Goal: Transaction & Acquisition: Purchase product/service

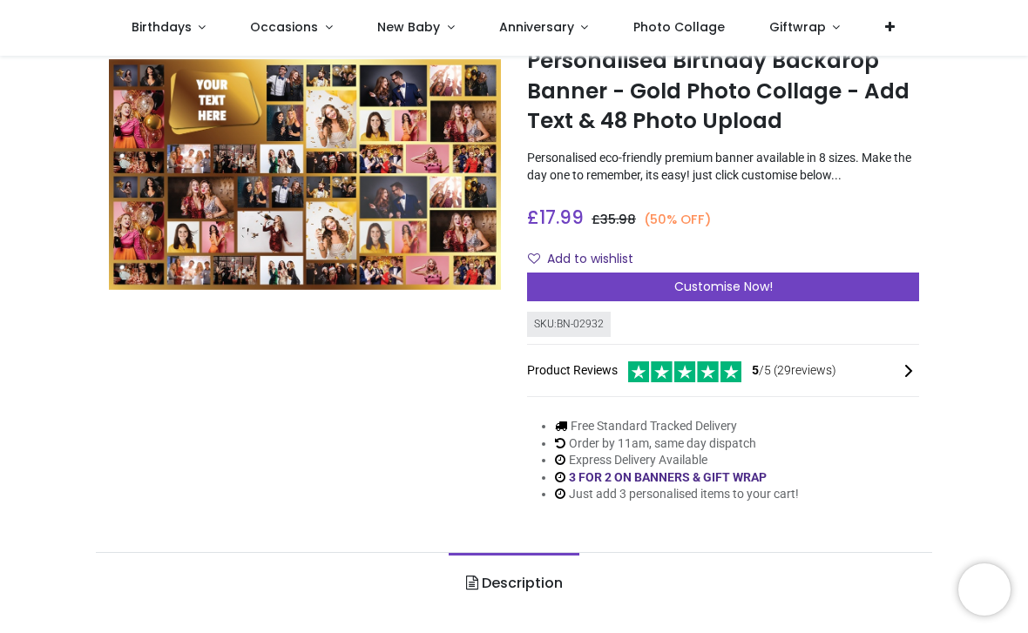
scroll to position [87, 0]
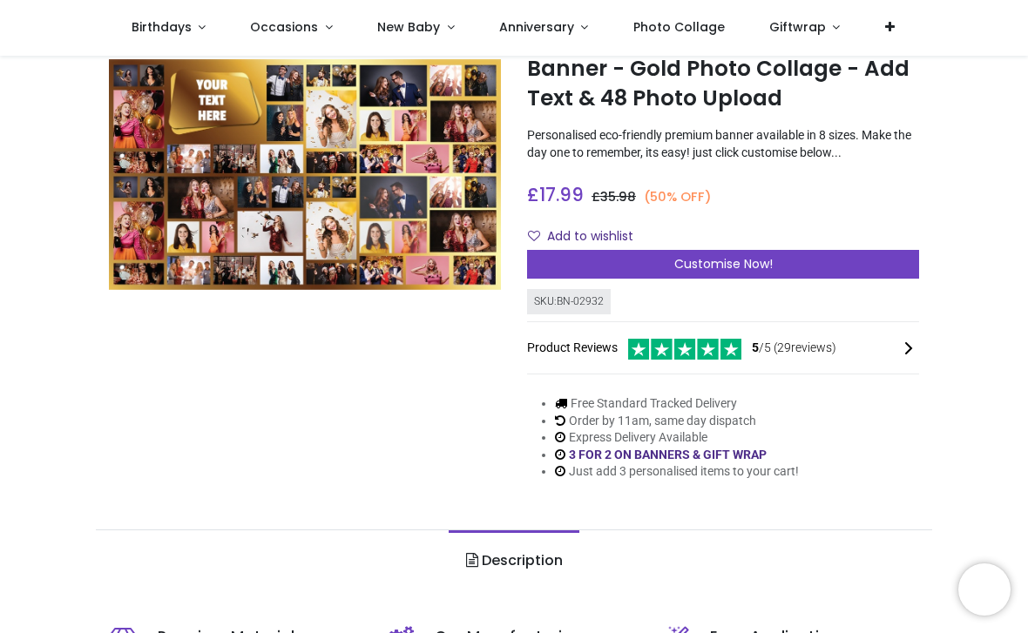
click at [774, 270] on div "Customise Now!" at bounding box center [723, 265] width 392 height 30
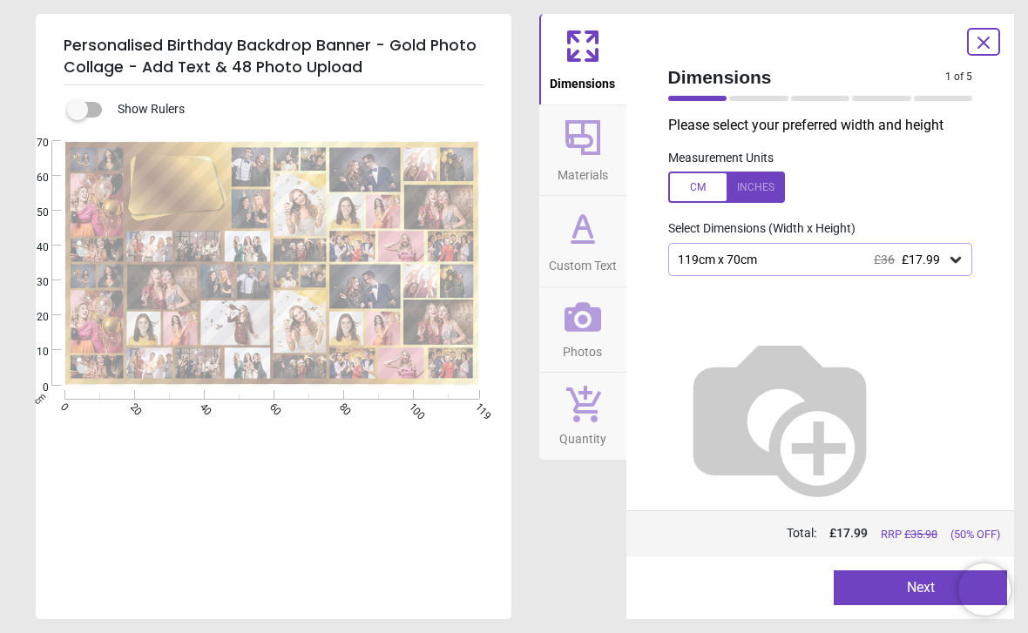
click at [814, 253] on div "119cm x 70cm £36 £17.99" at bounding box center [812, 260] width 272 height 15
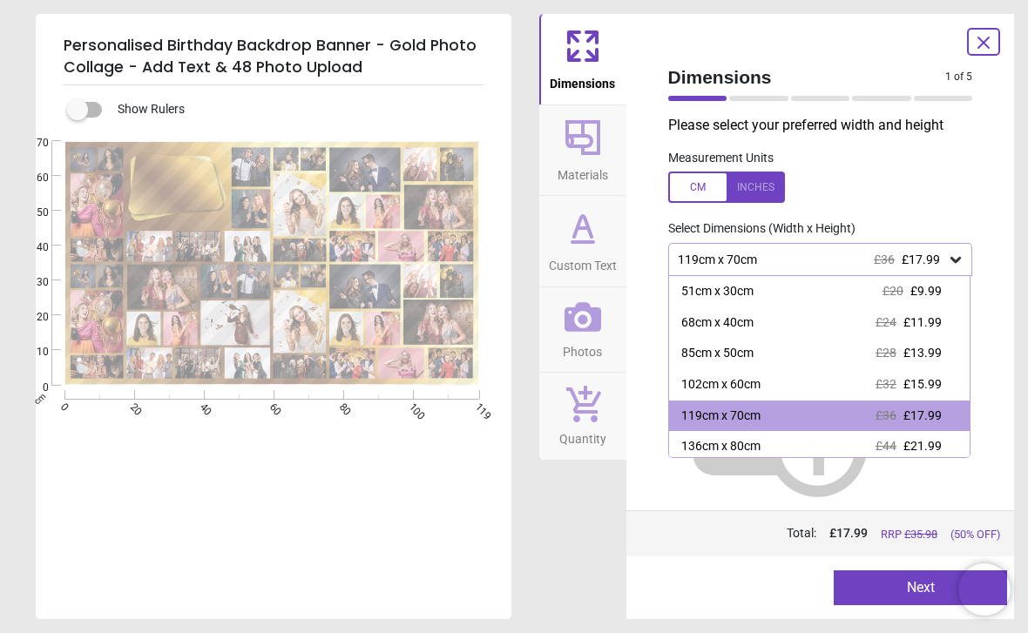
click at [842, 260] on div "119cm x 70cm £36 £17.99" at bounding box center [812, 260] width 272 height 15
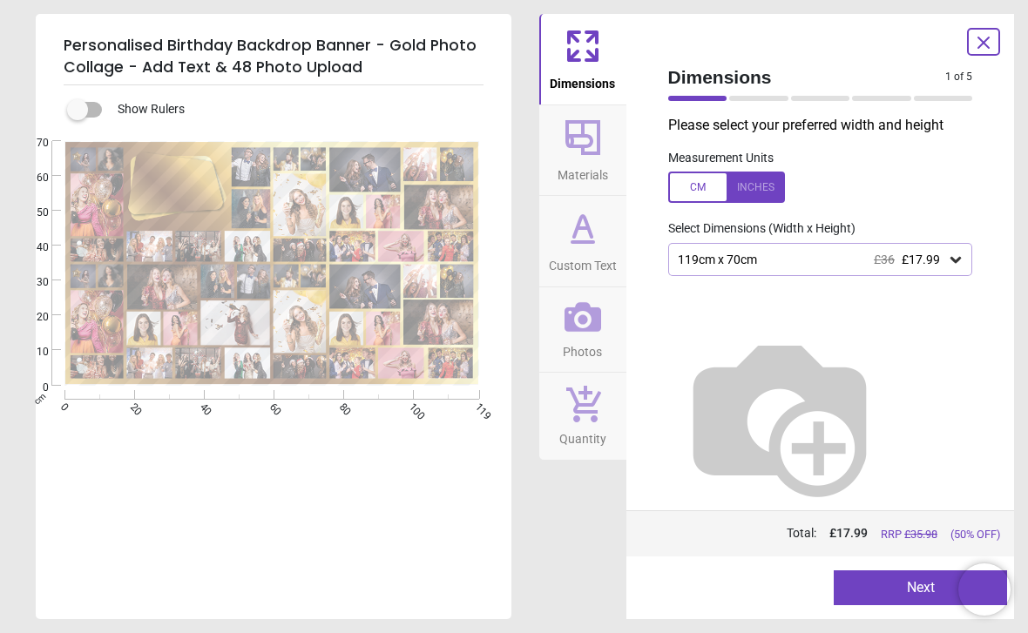
click at [847, 253] on div "119cm x 70cm £36 £17.99" at bounding box center [812, 260] width 272 height 15
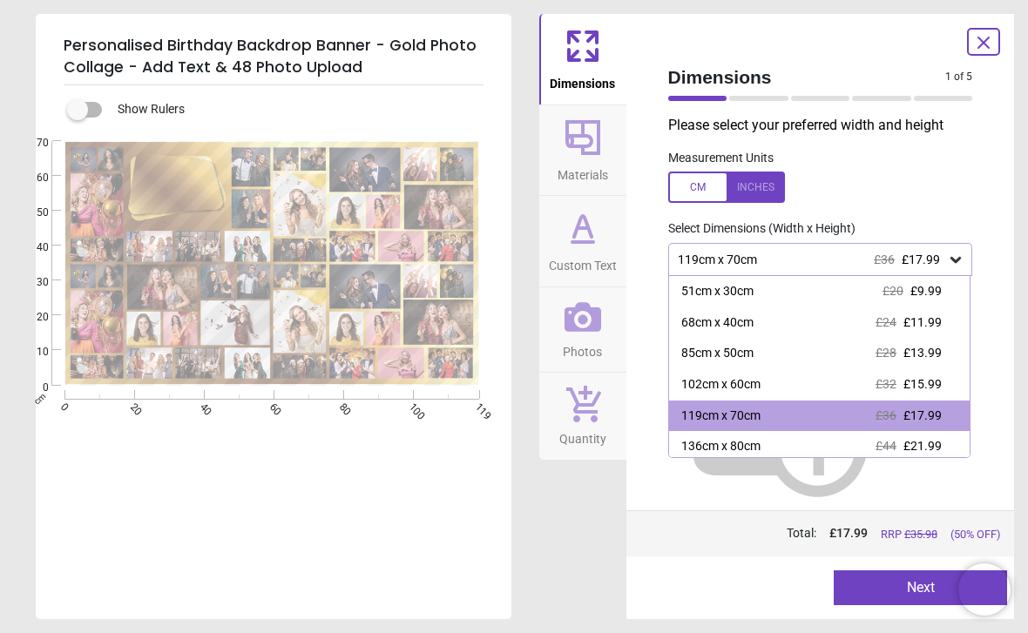
click at [868, 260] on div "119cm x 70cm £36 £17.99" at bounding box center [812, 260] width 272 height 15
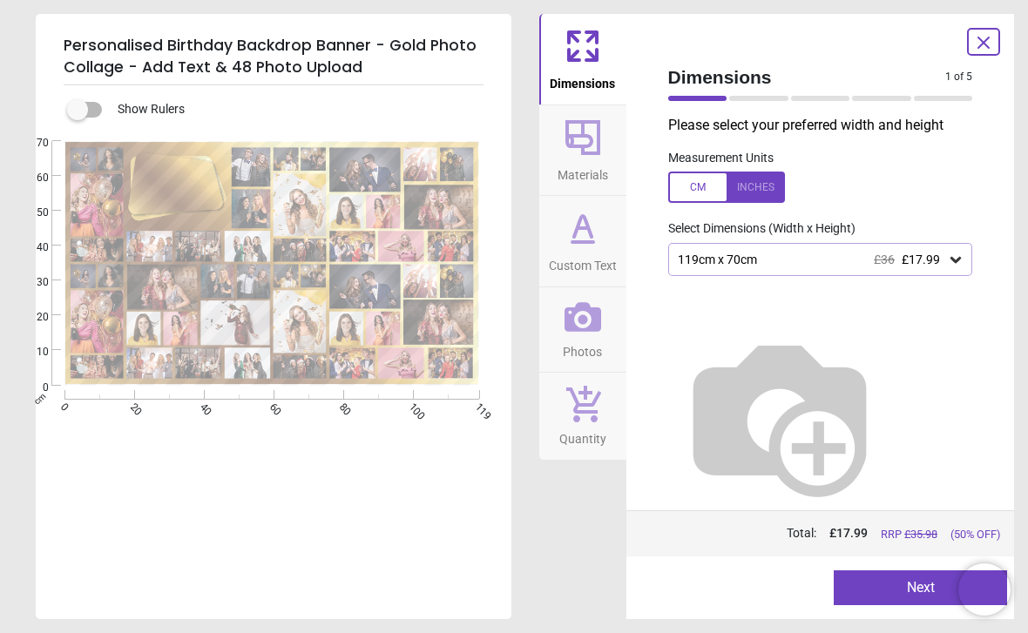
click at [882, 582] on button "Next" at bounding box center [920, 587] width 173 height 35
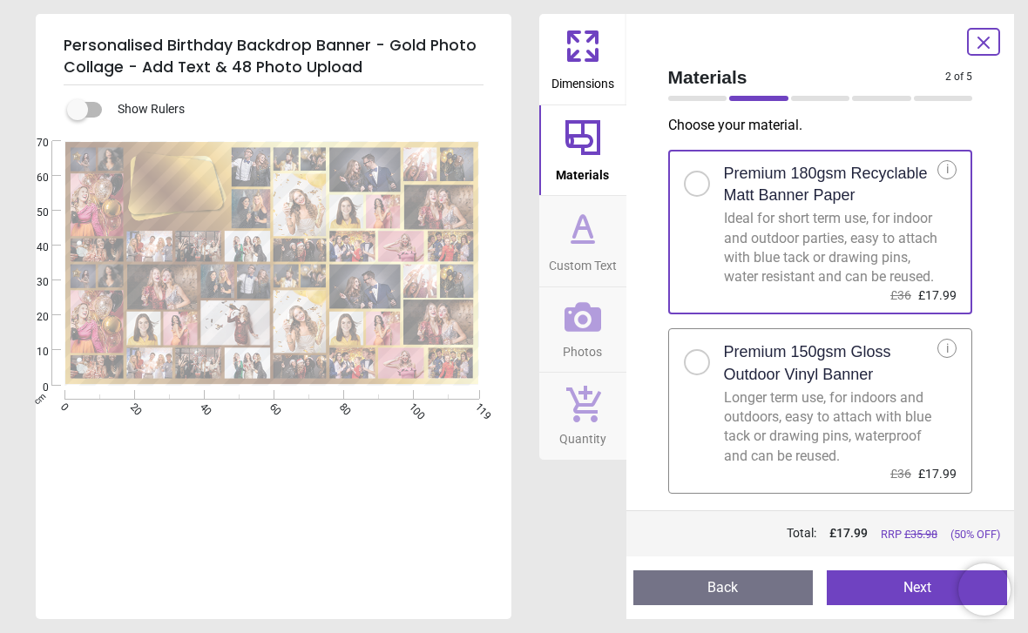
click at [875, 584] on button "Next" at bounding box center [917, 587] width 180 height 35
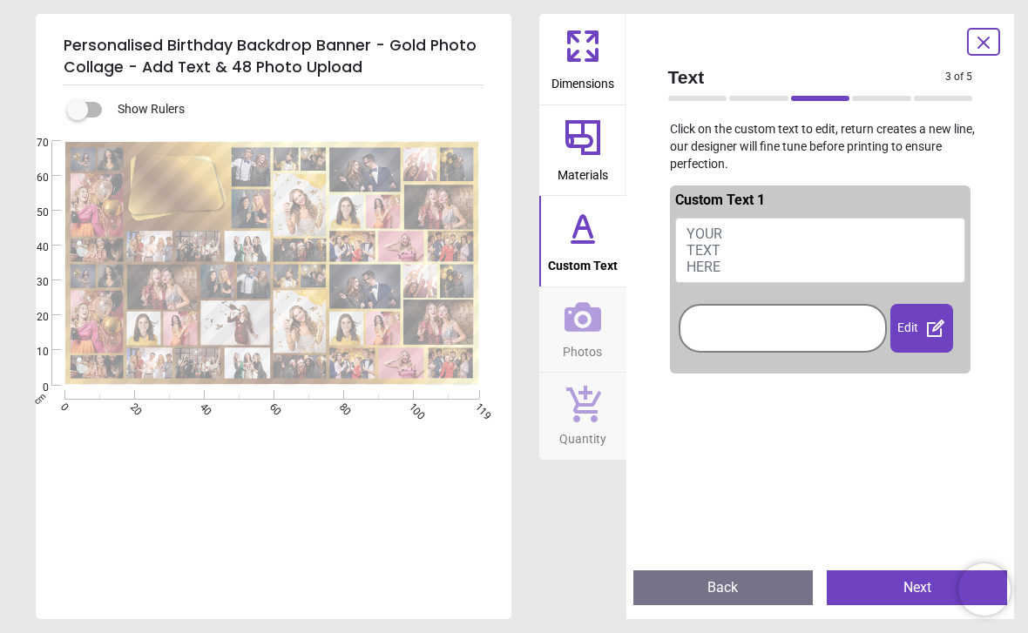
click at [814, 256] on button "YOUR TEXT HERE" at bounding box center [820, 251] width 291 height 66
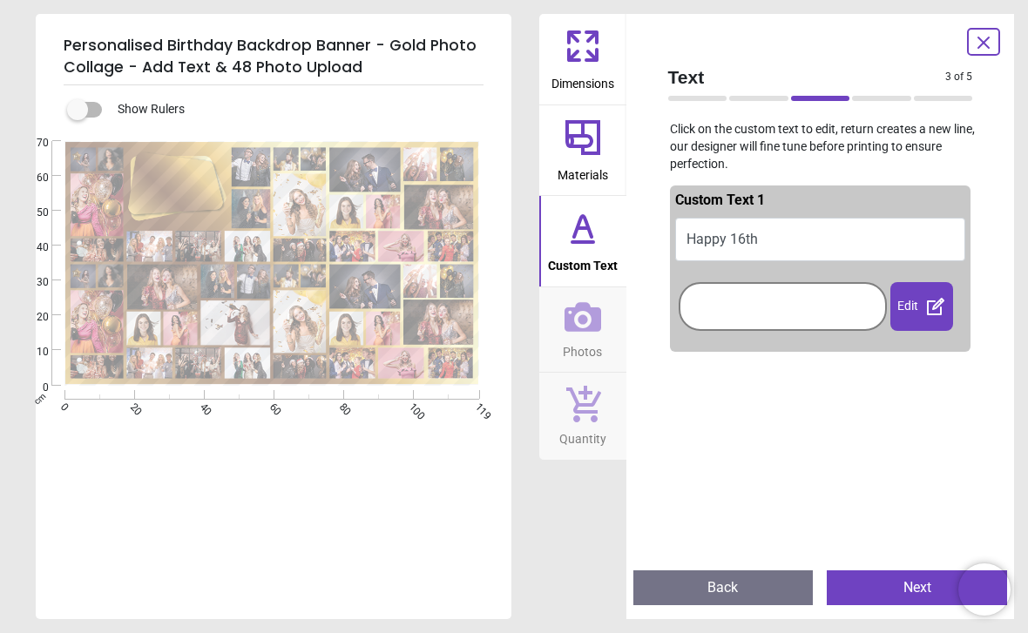
scroll to position [0, 0]
type textarea "**********"
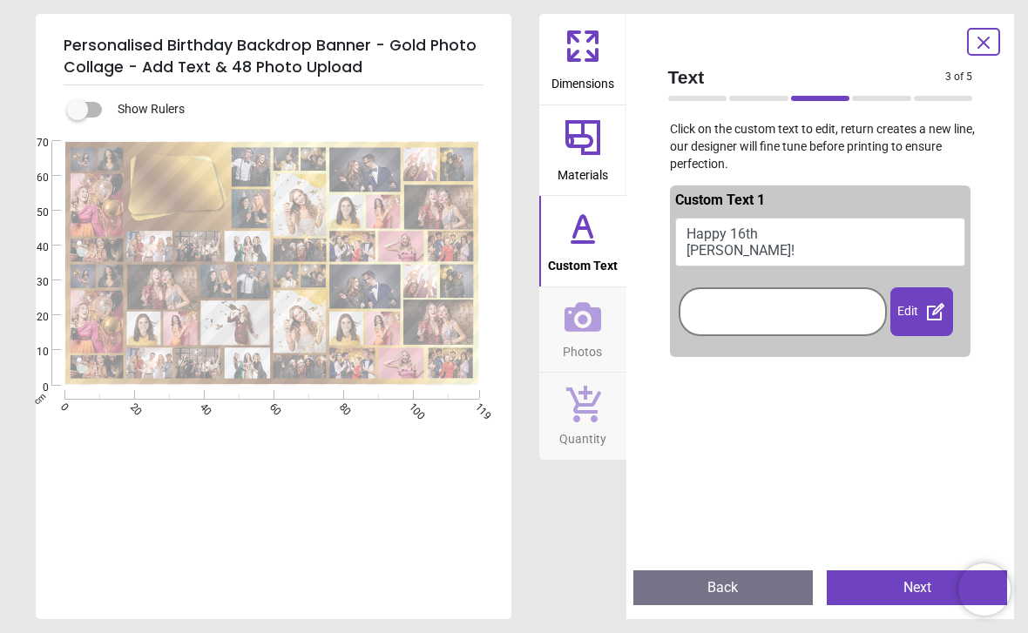
click at [1020, 180] on div "**********" at bounding box center [514, 316] width 1028 height 633
click at [875, 239] on button "Happy 16th [PERSON_NAME]!" at bounding box center [820, 242] width 291 height 49
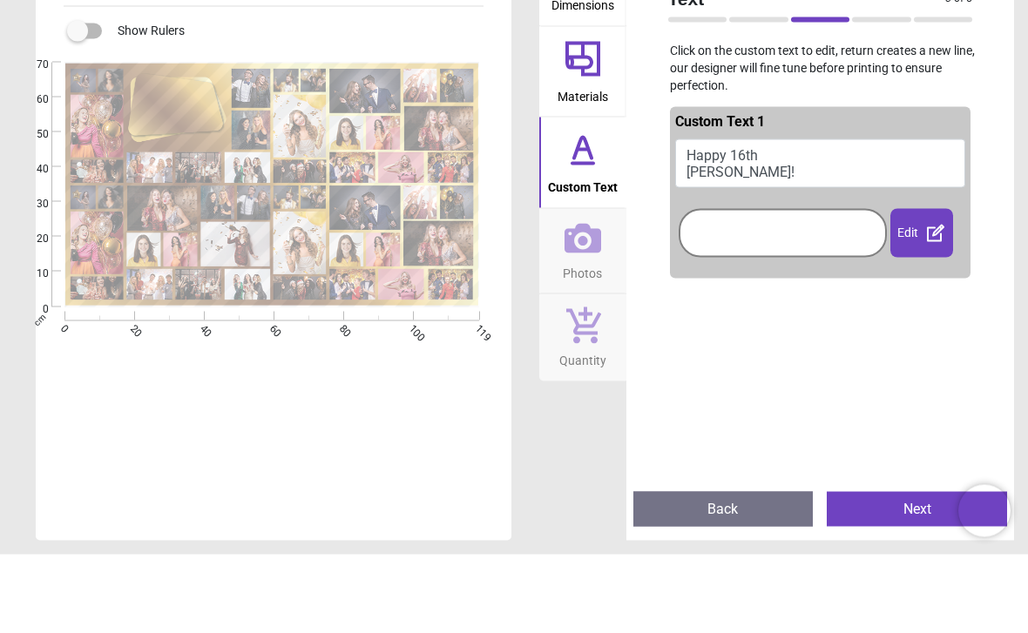
click at [834, 292] on div at bounding box center [783, 312] width 200 height 40
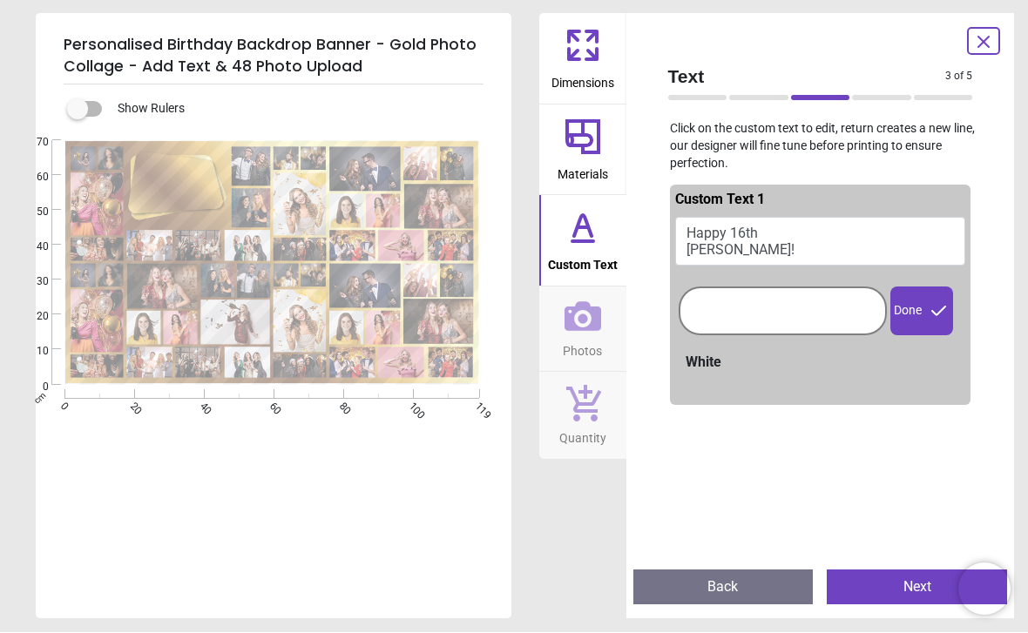
click at [927, 316] on div "Done" at bounding box center [921, 311] width 63 height 49
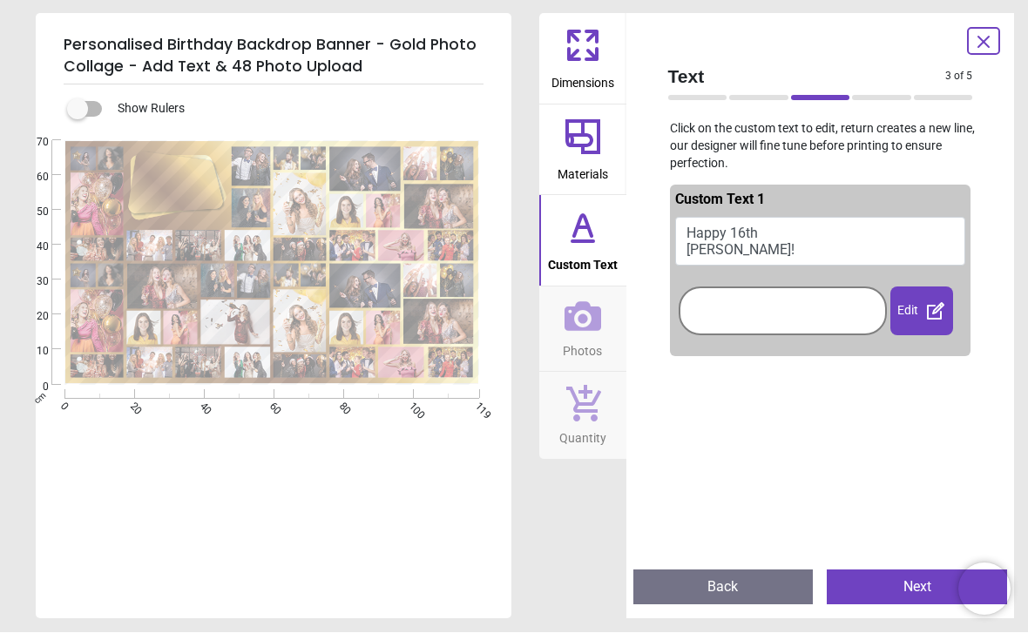
click at [903, 595] on button "Next" at bounding box center [917, 587] width 180 height 35
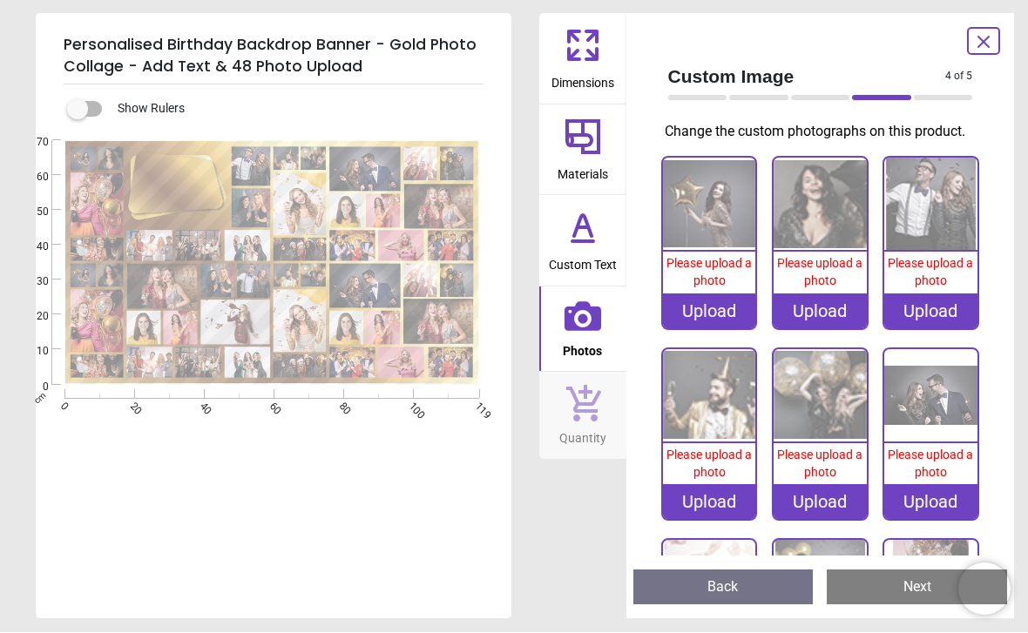
click at [726, 307] on div "Upload" at bounding box center [709, 311] width 93 height 35
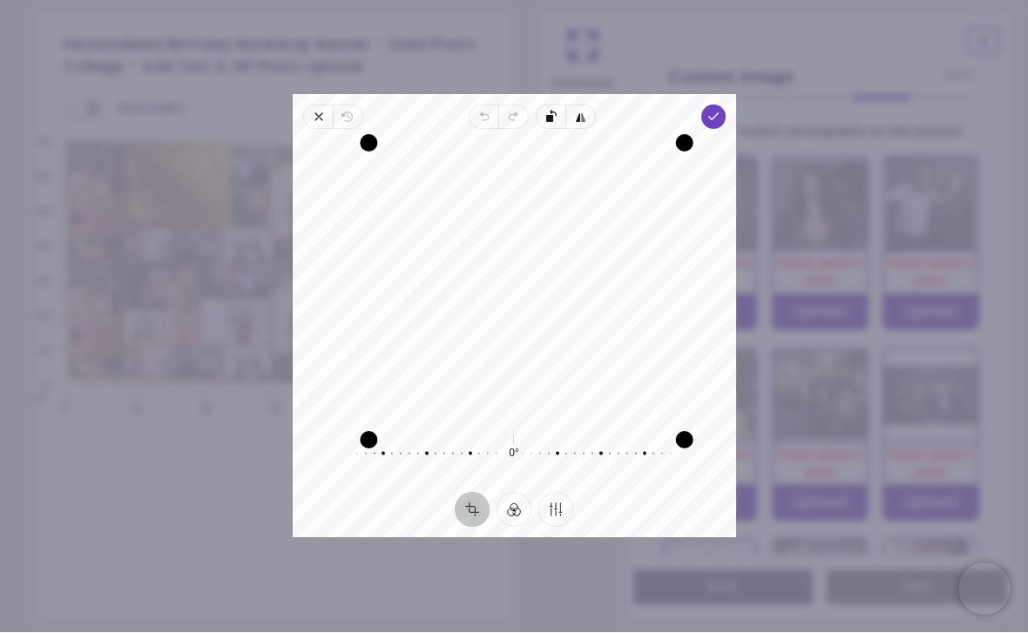
click at [719, 111] on icon "button" at bounding box center [713, 118] width 14 height 14
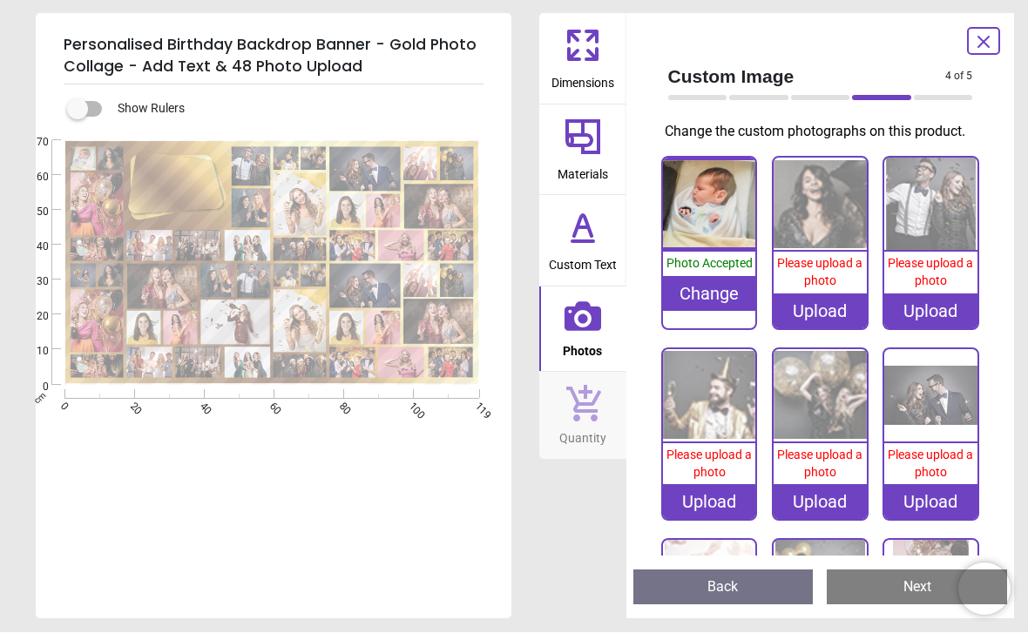
click at [823, 318] on div "Upload" at bounding box center [819, 311] width 93 height 35
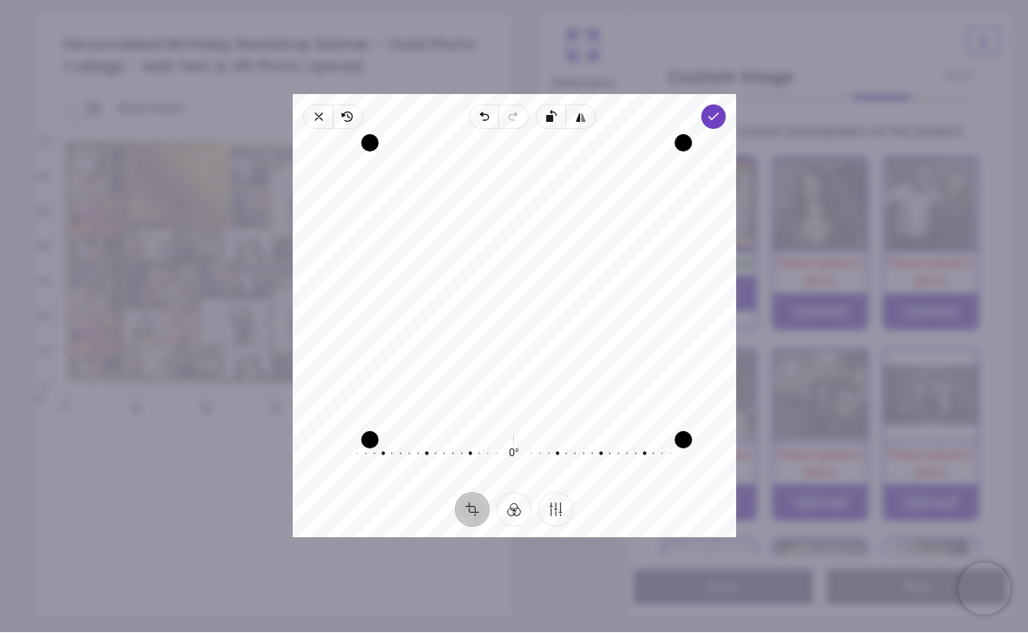
click at [719, 111] on icon "button" at bounding box center [713, 118] width 14 height 14
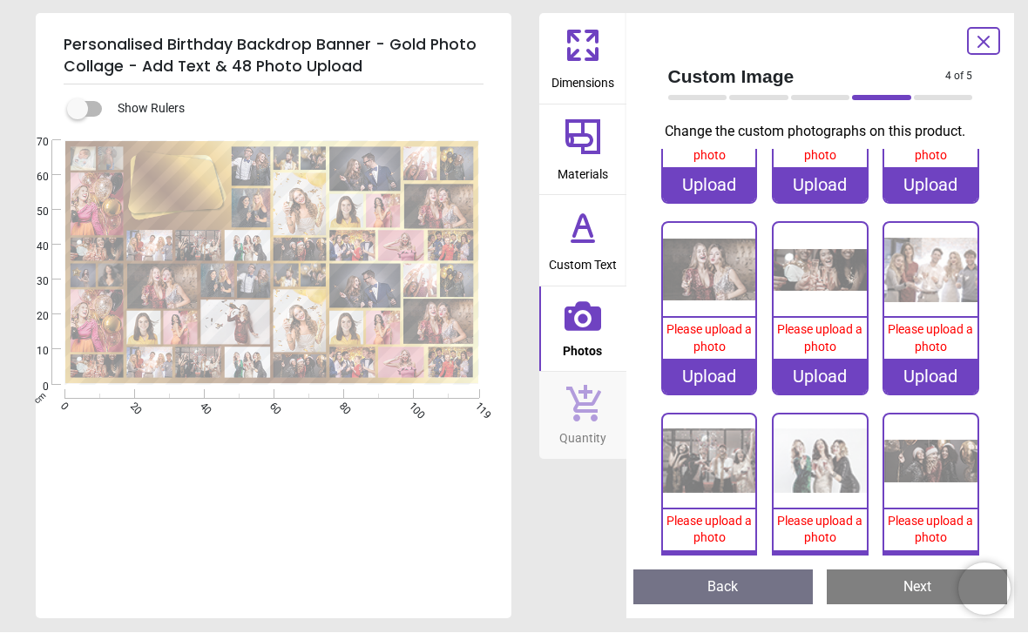
scroll to position [2437, 0]
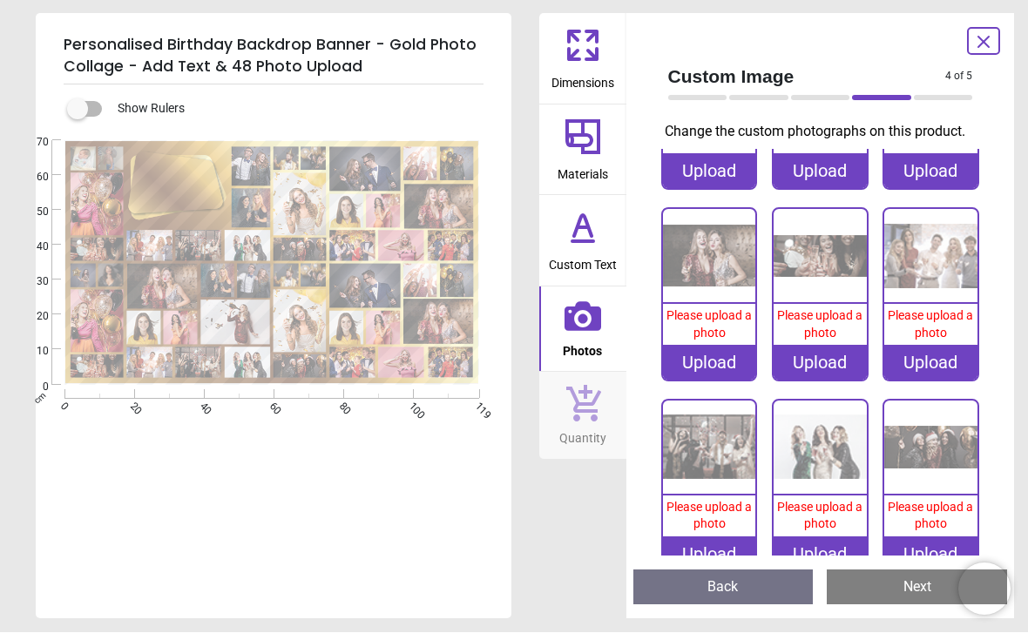
click at [814, 442] on img at bounding box center [819, 448] width 93 height 93
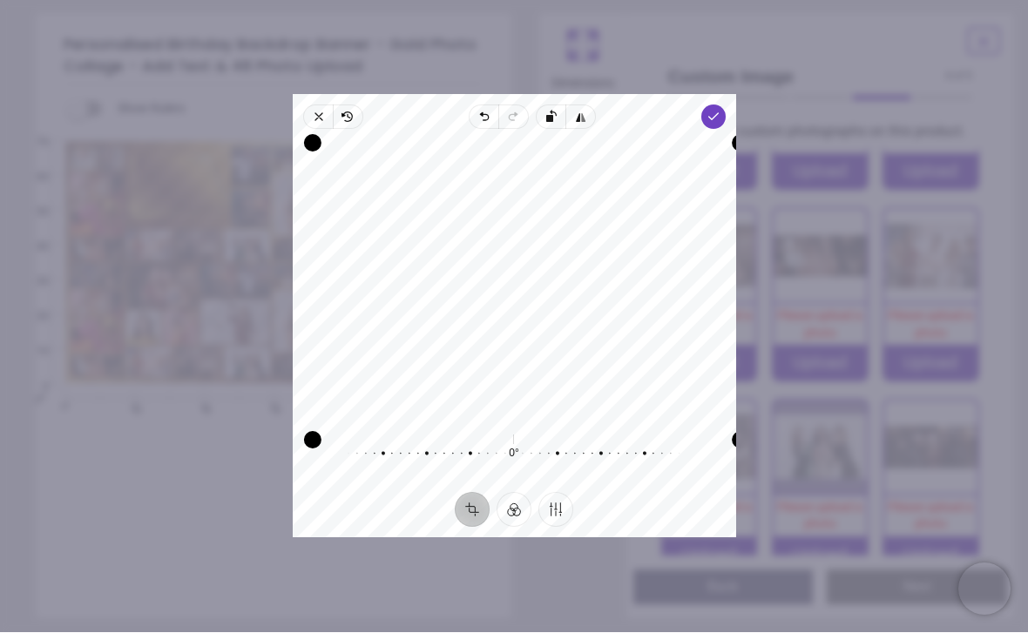
click at [725, 105] on span "Done" at bounding box center [712, 117] width 24 height 24
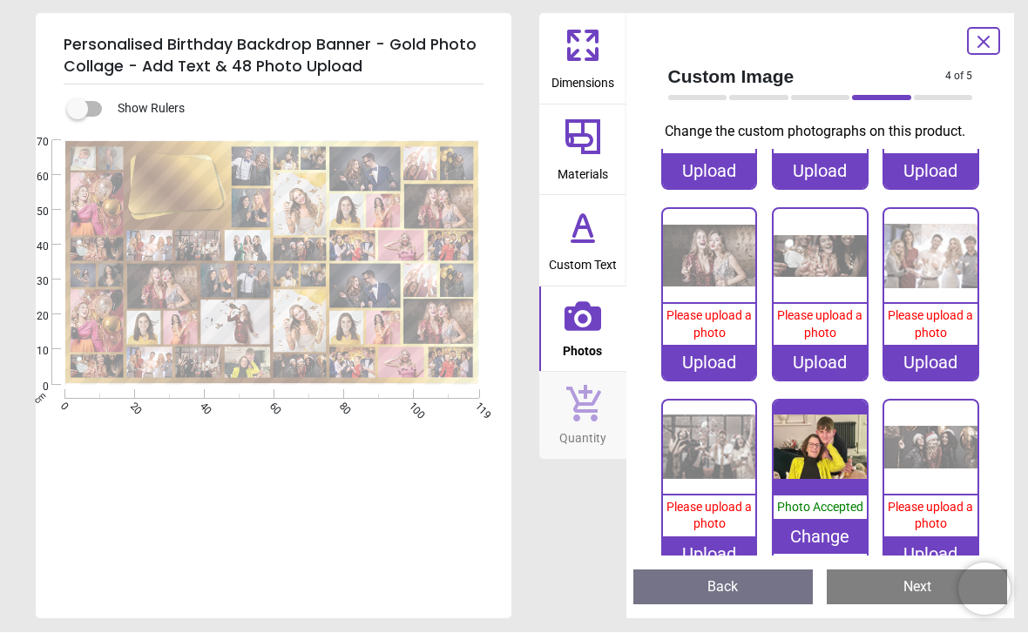
click at [177, 290] on image at bounding box center [162, 287] width 70 height 45
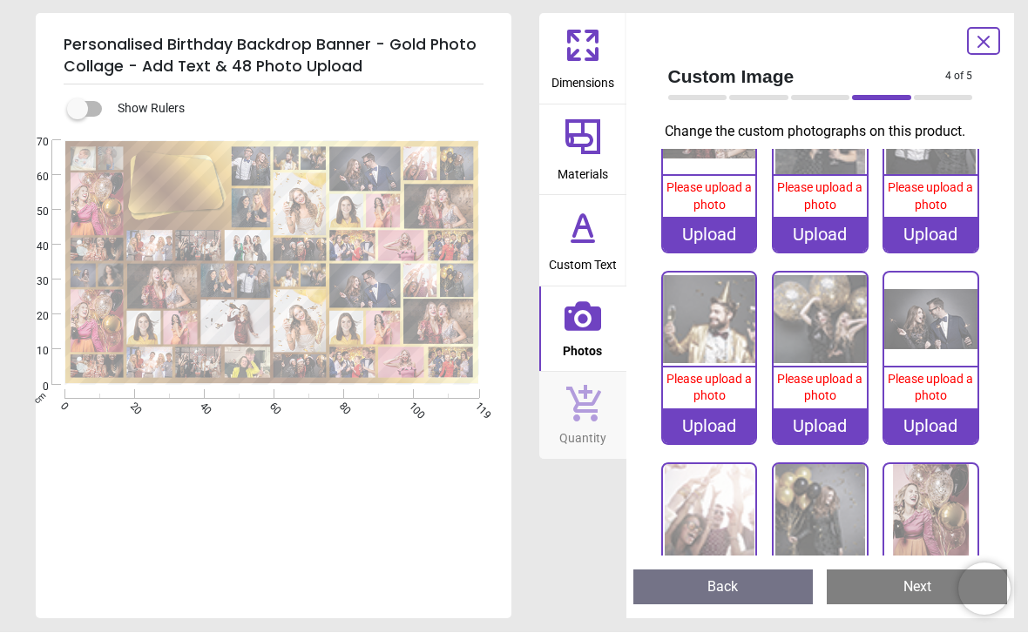
scroll to position [1532, 0]
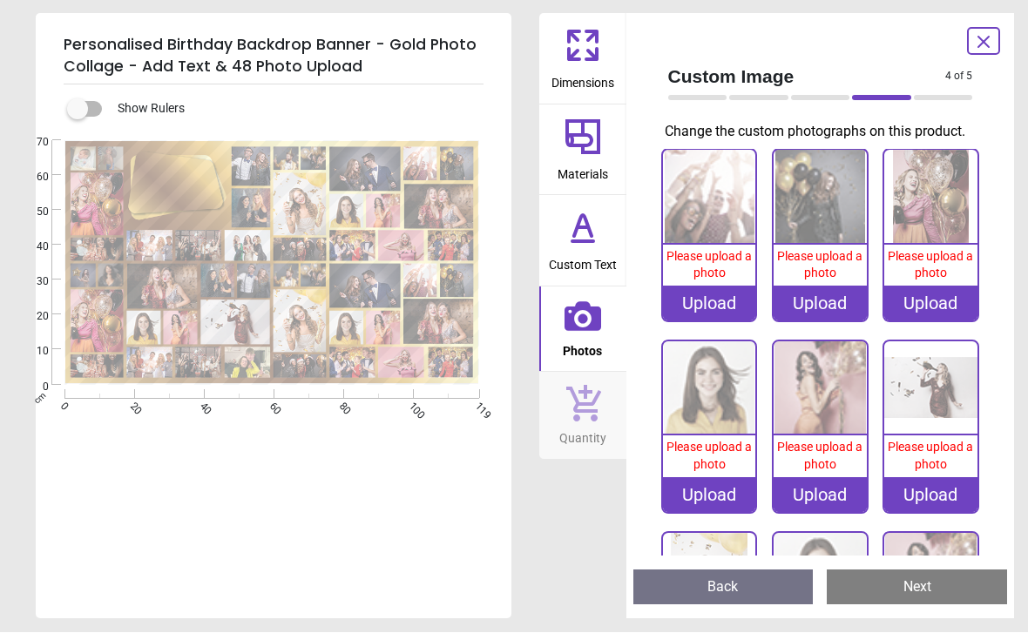
scroll to position [1922, 0]
click at [935, 478] on div "Upload" at bounding box center [930, 495] width 93 height 35
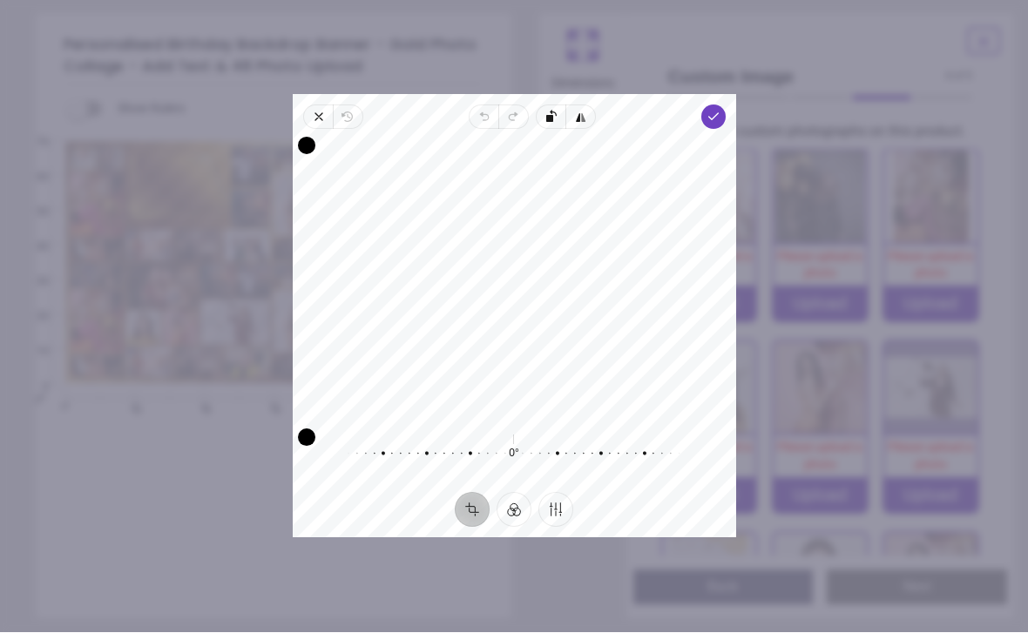
click at [718, 105] on span "Done" at bounding box center [712, 117] width 24 height 24
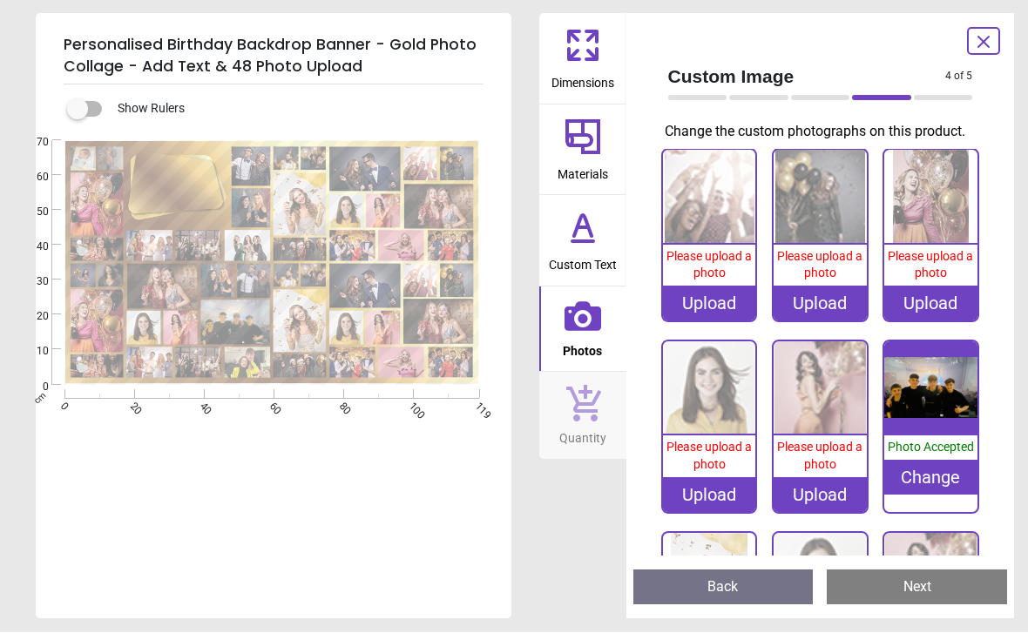
click at [379, 283] on image at bounding box center [364, 287] width 71 height 44
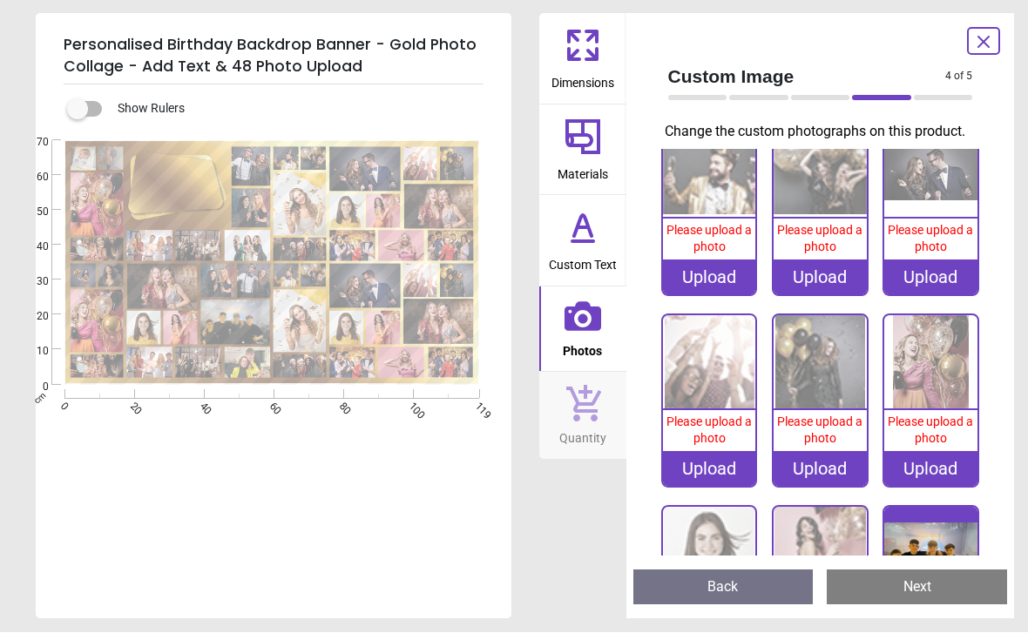
scroll to position [1723, 0]
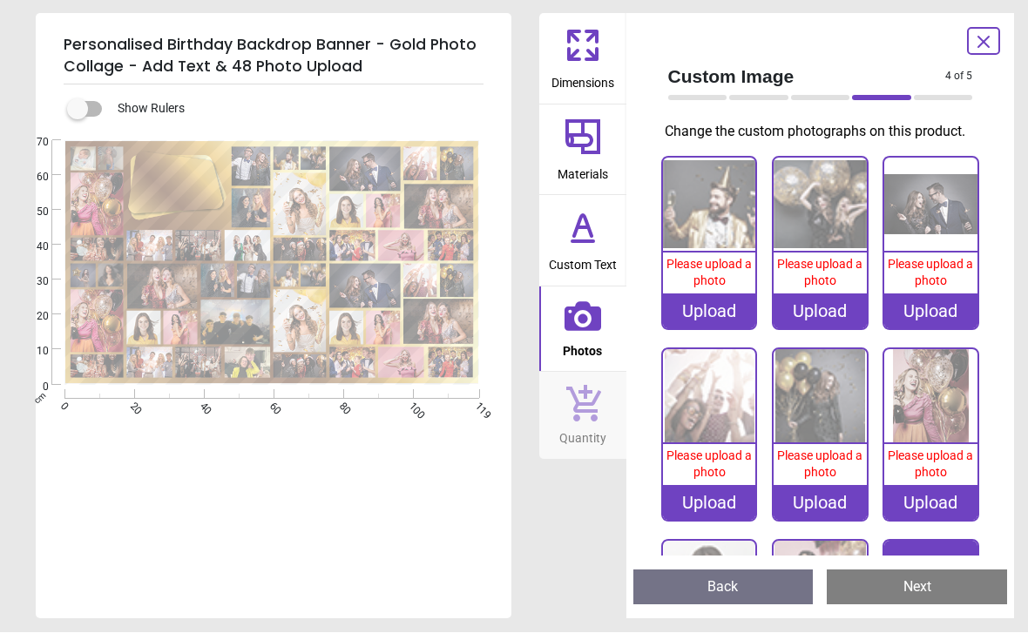
click at [922, 296] on div "Upload" at bounding box center [930, 311] width 93 height 35
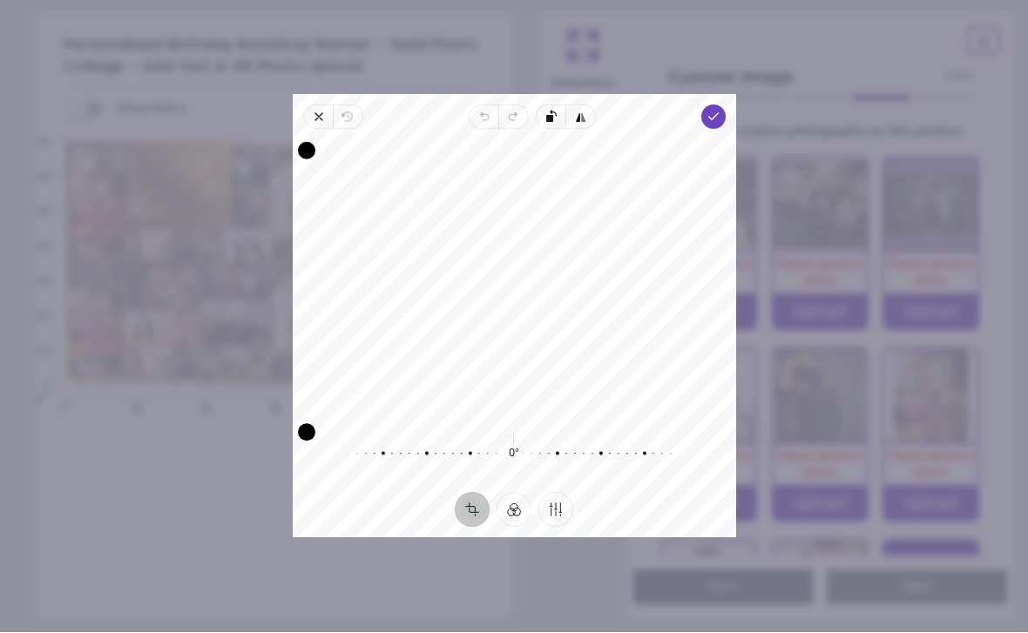
click at [714, 105] on span "Done" at bounding box center [712, 117] width 24 height 24
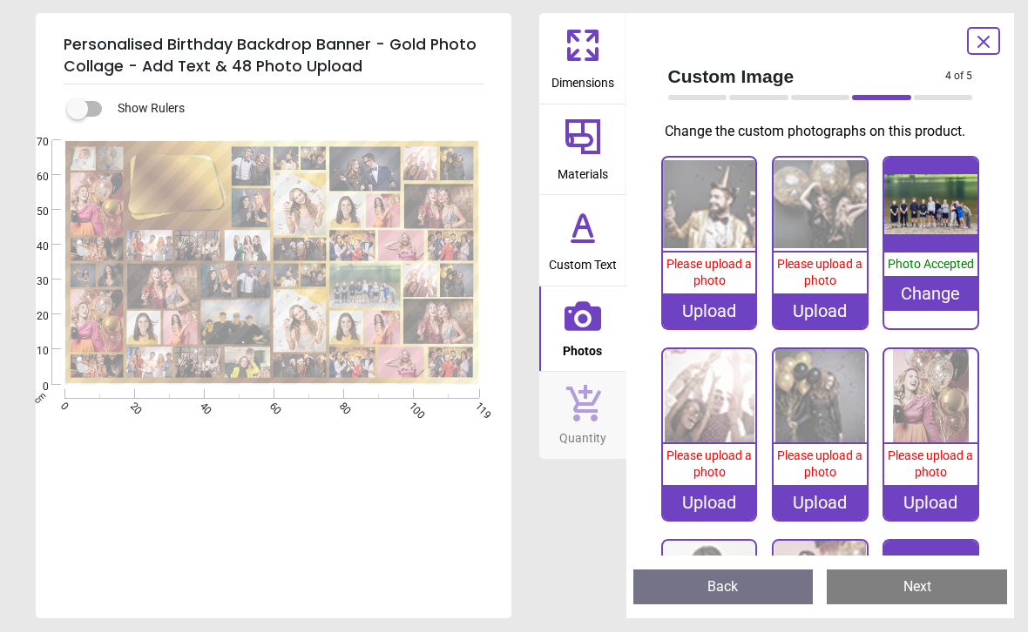
click at [312, 192] on image at bounding box center [299, 204] width 53 height 63
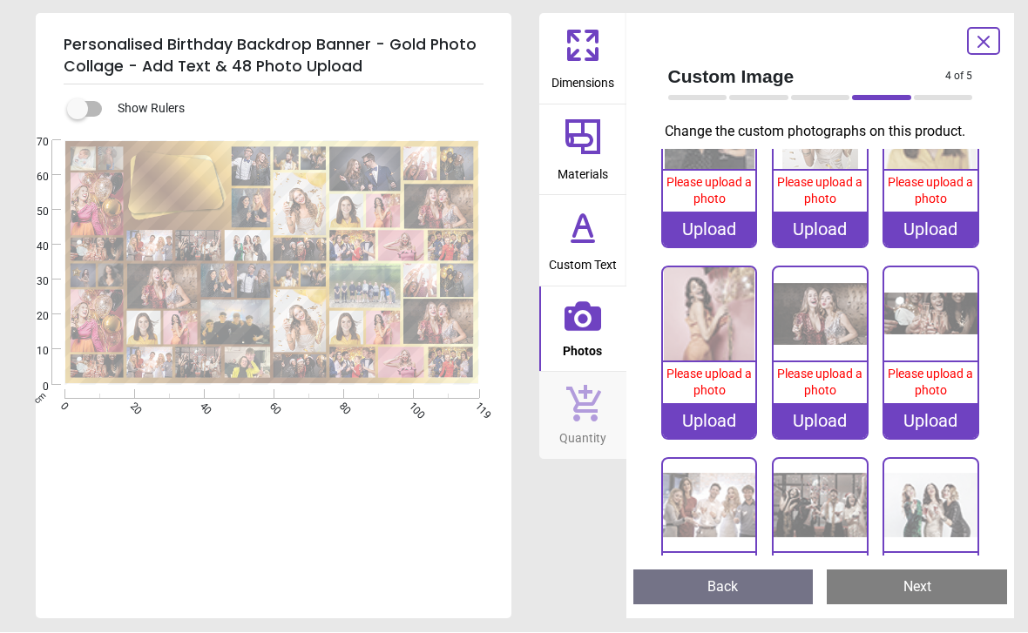
scroll to position [580, 0]
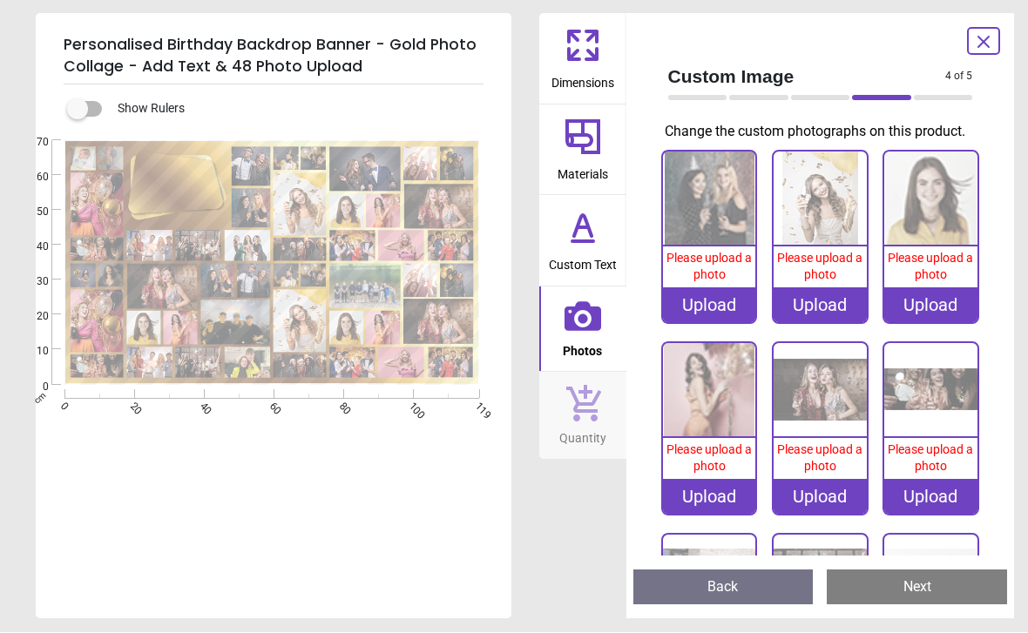
click at [827, 296] on div "Upload" at bounding box center [819, 305] width 93 height 35
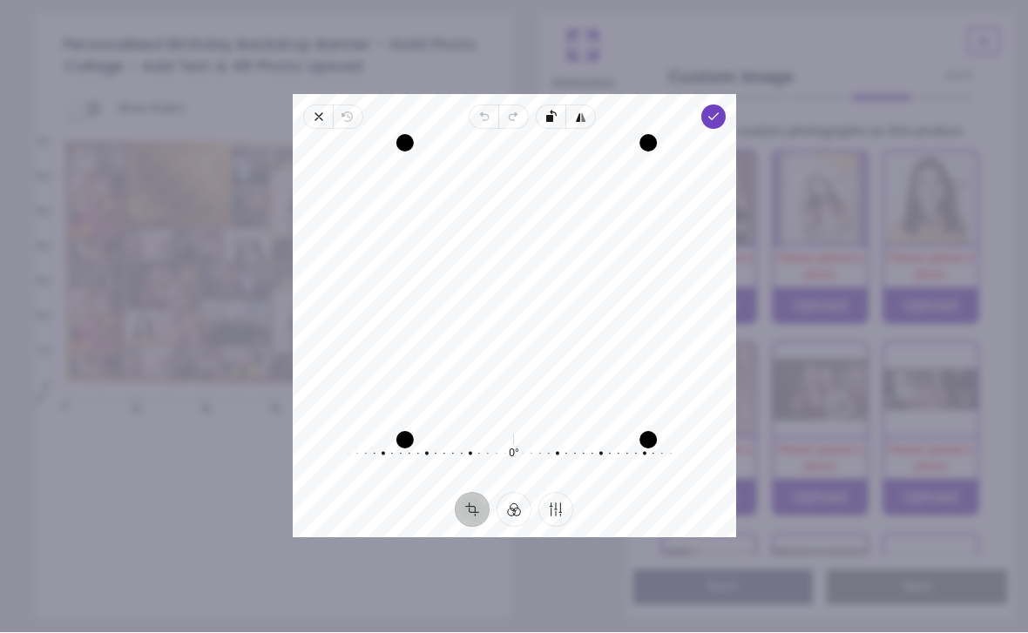
click at [719, 111] on icon "button" at bounding box center [713, 118] width 14 height 14
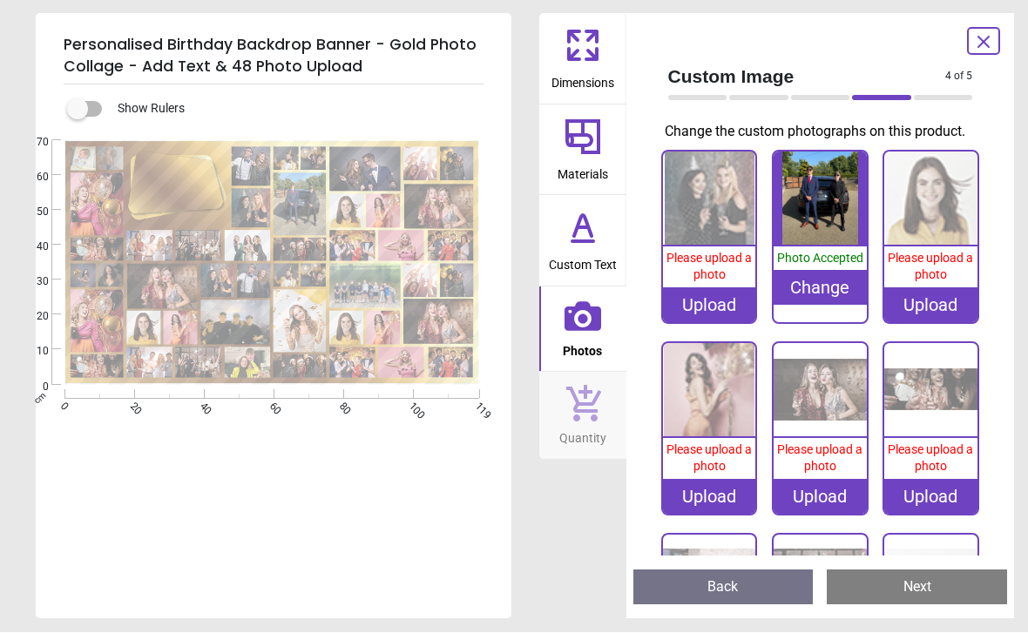
click at [99, 196] on image at bounding box center [96, 204] width 53 height 63
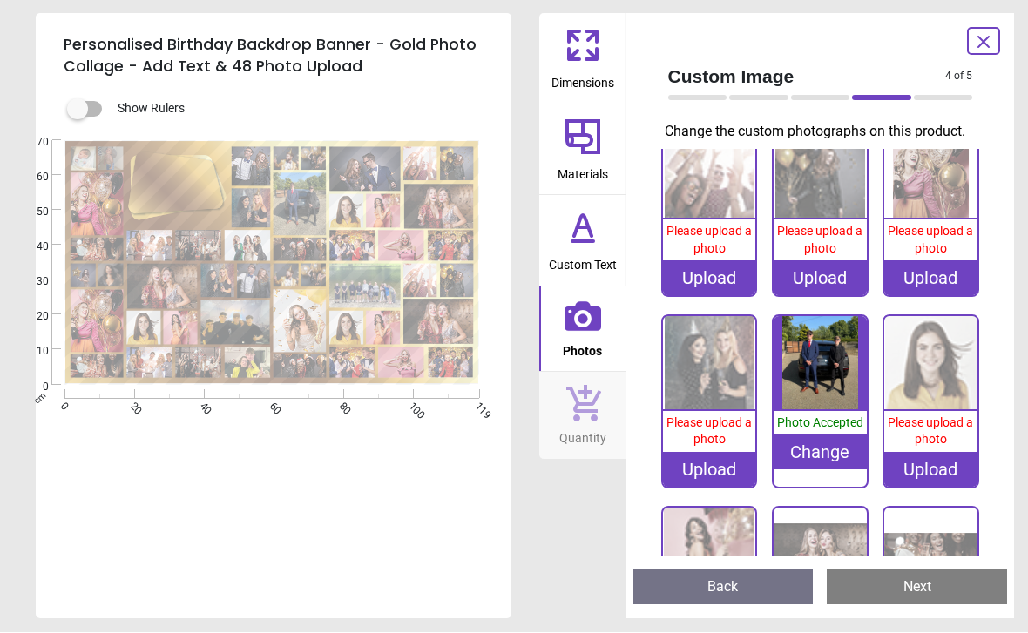
scroll to position [389, 0]
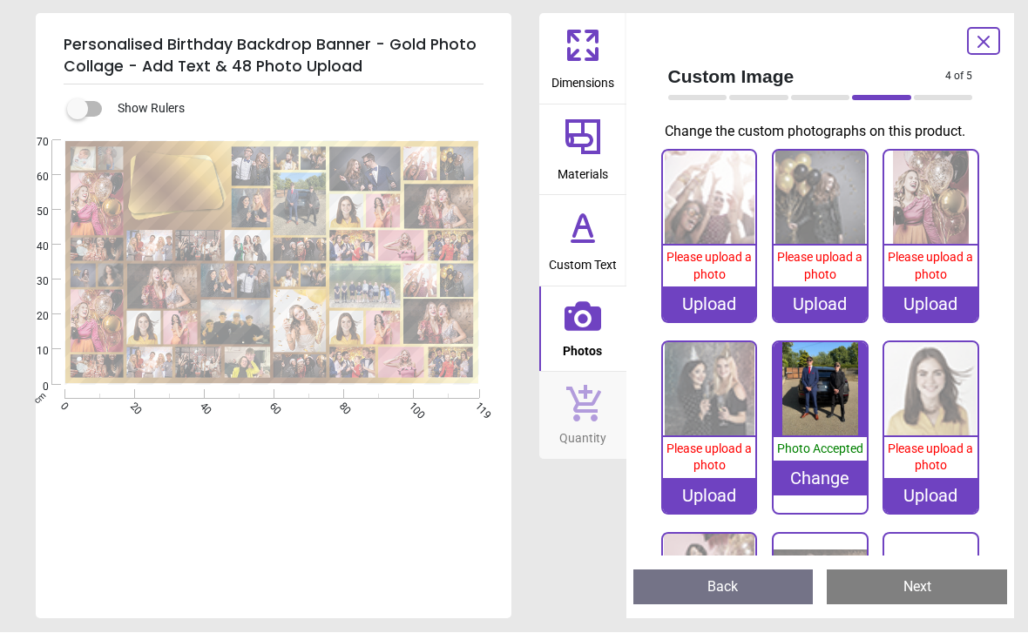
click at [937, 306] on div "Upload" at bounding box center [930, 304] width 93 height 35
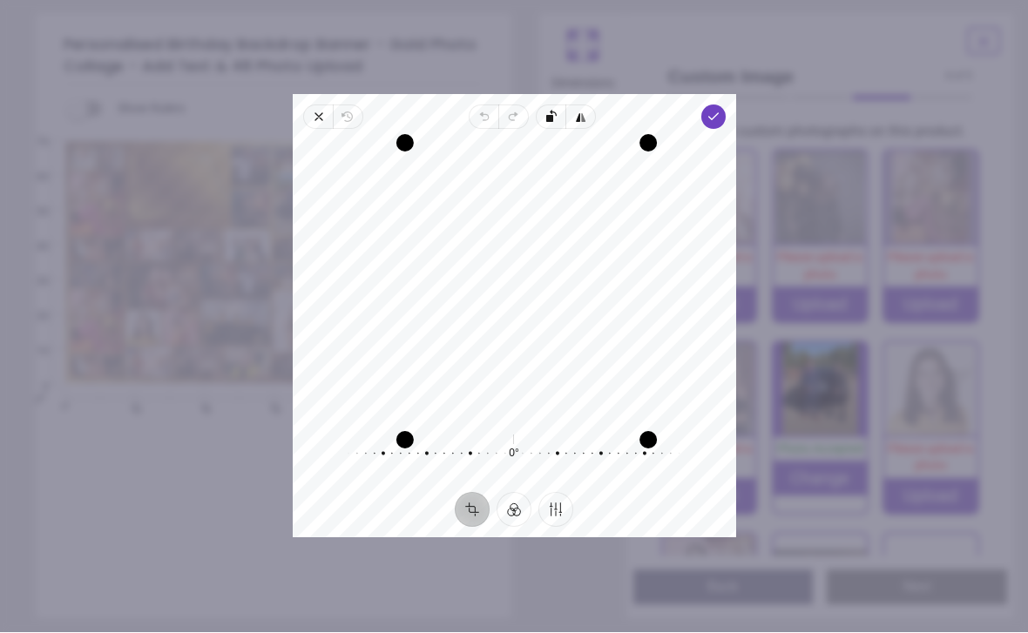
click at [719, 105] on span "Done" at bounding box center [712, 117] width 24 height 24
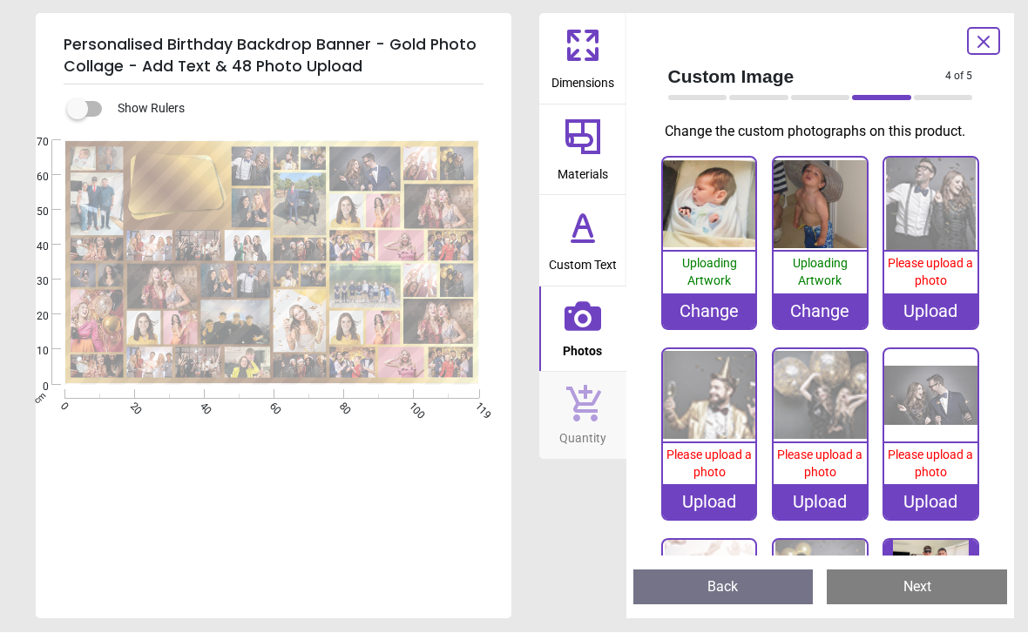
scroll to position [389, 0]
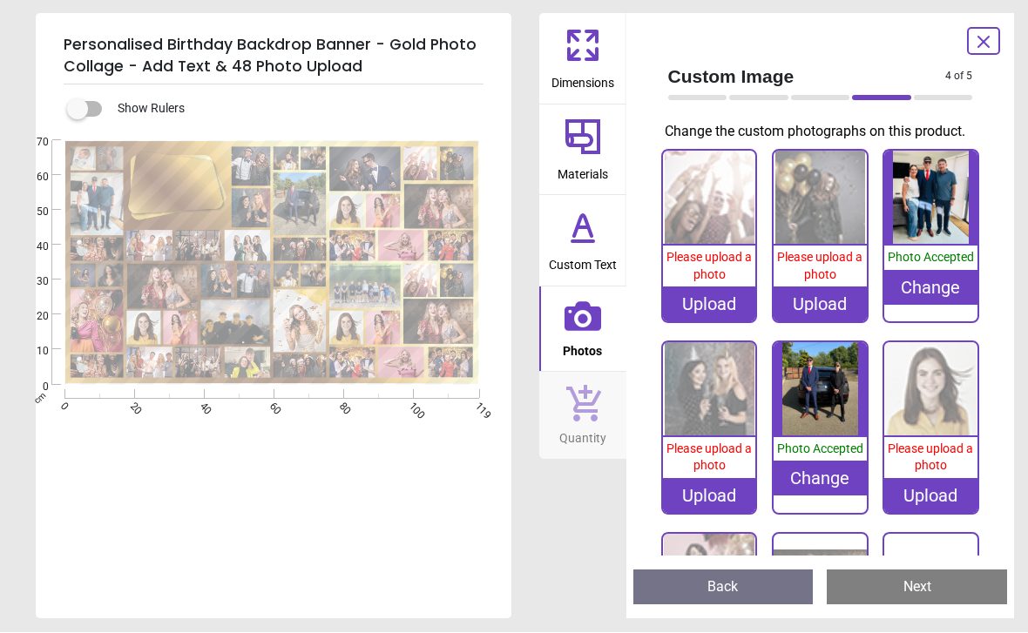
click at [159, 290] on image at bounding box center [162, 287] width 70 height 45
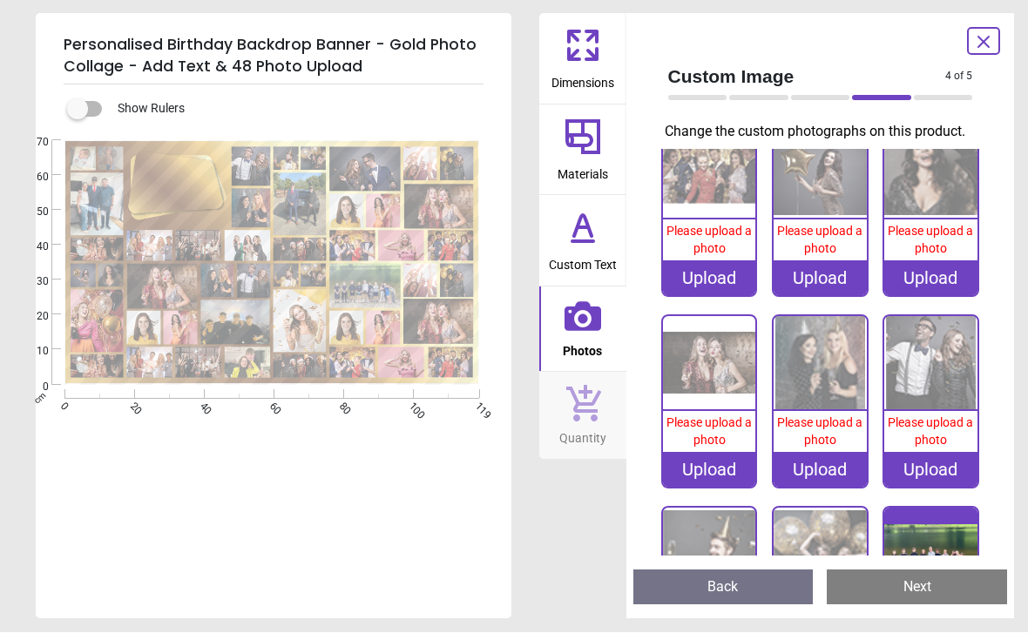
scroll to position [1532, 0]
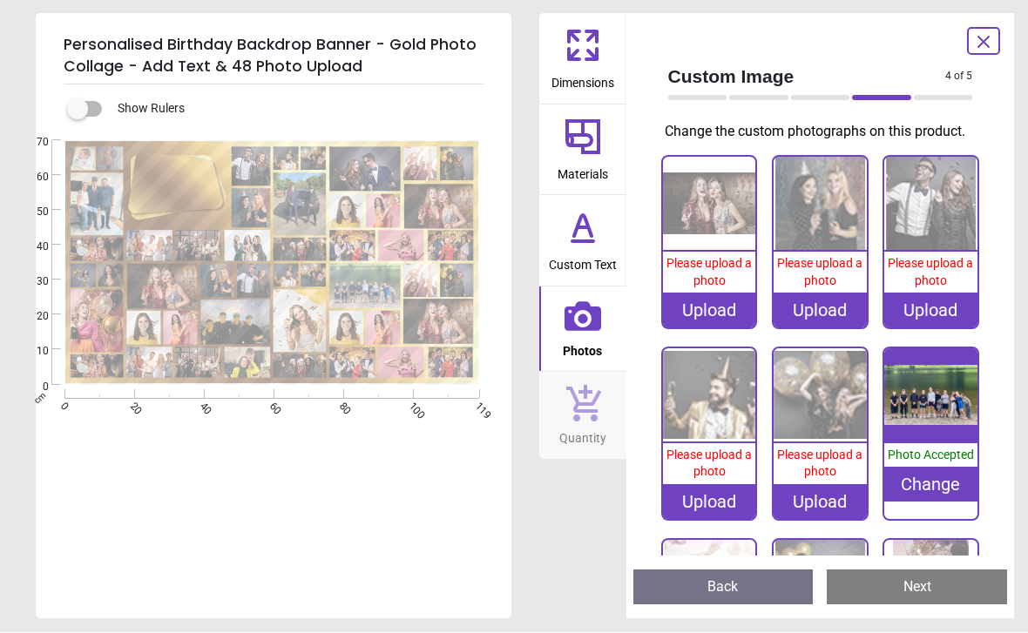
click at [711, 260] on span "Please upload a photo" at bounding box center [708, 272] width 85 height 31
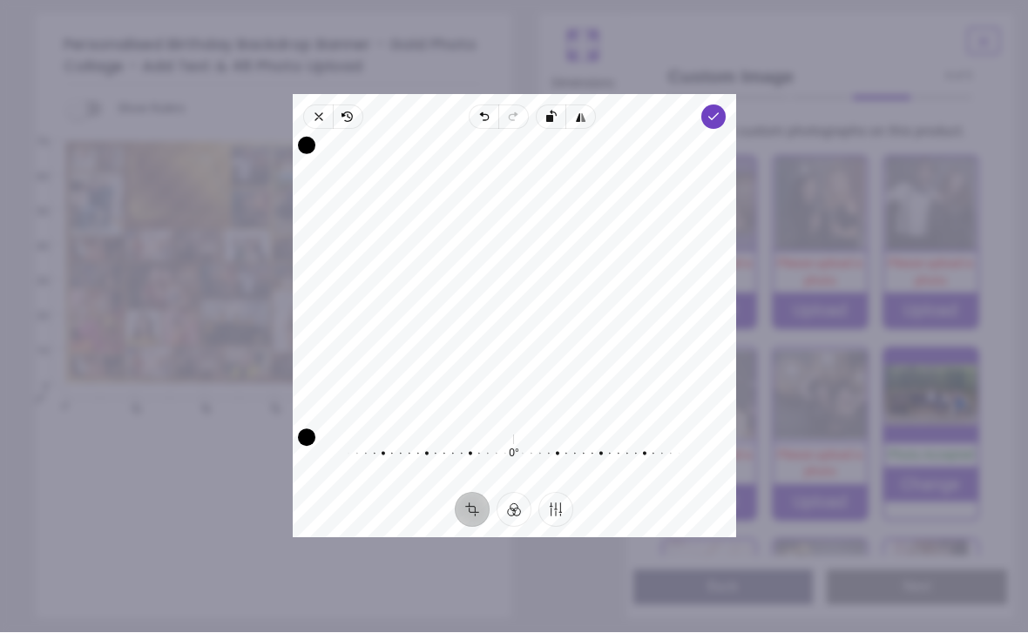
click at [719, 111] on icon "button" at bounding box center [713, 118] width 14 height 14
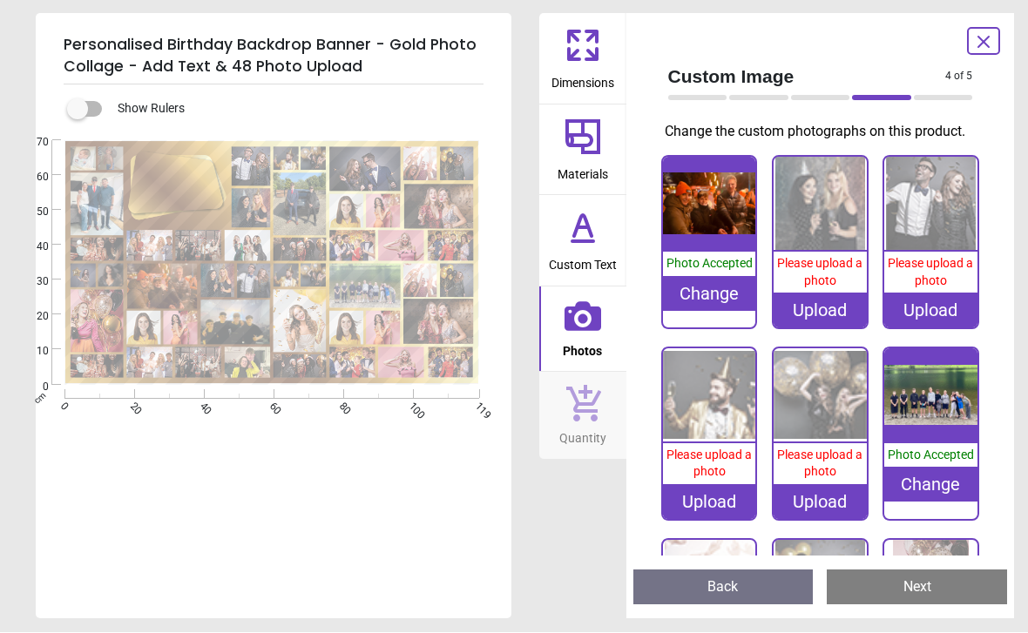
click at [291, 317] on image at bounding box center [299, 322] width 53 height 63
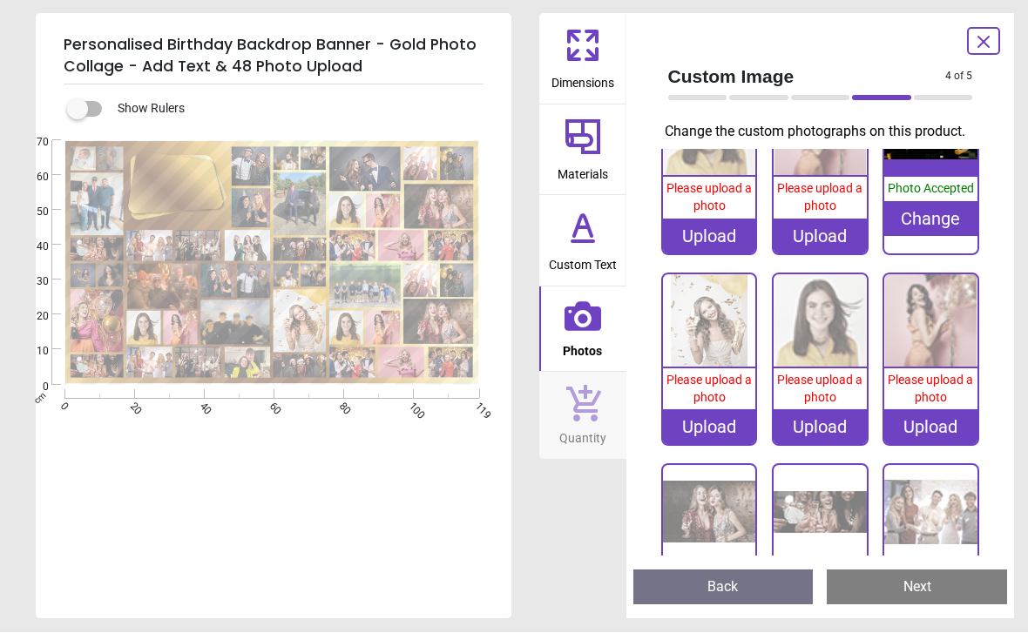
scroll to position [2294, 0]
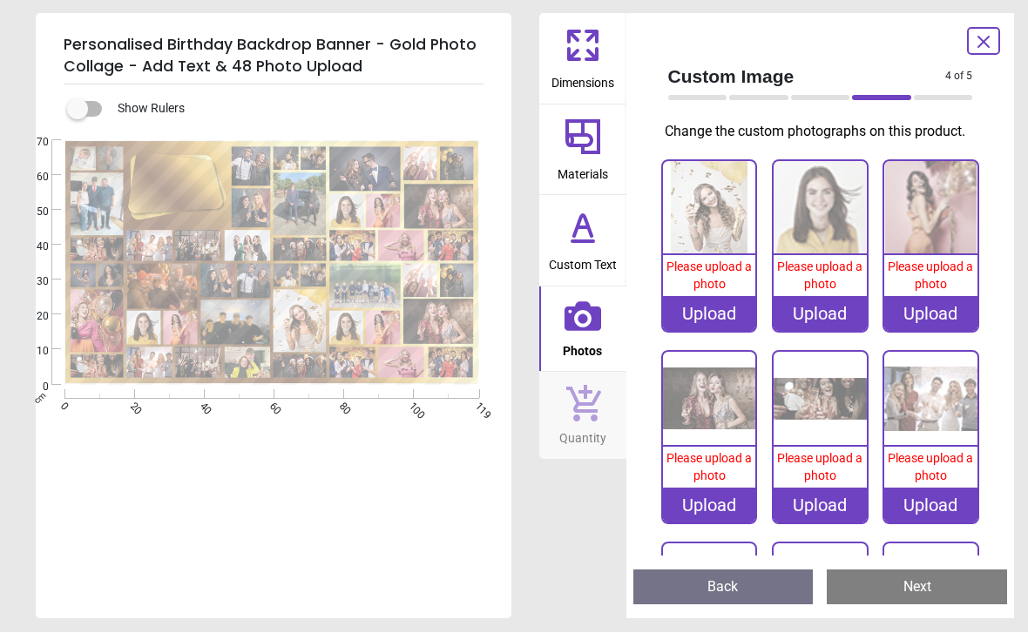
click at [721, 297] on div "Upload" at bounding box center [709, 314] width 93 height 35
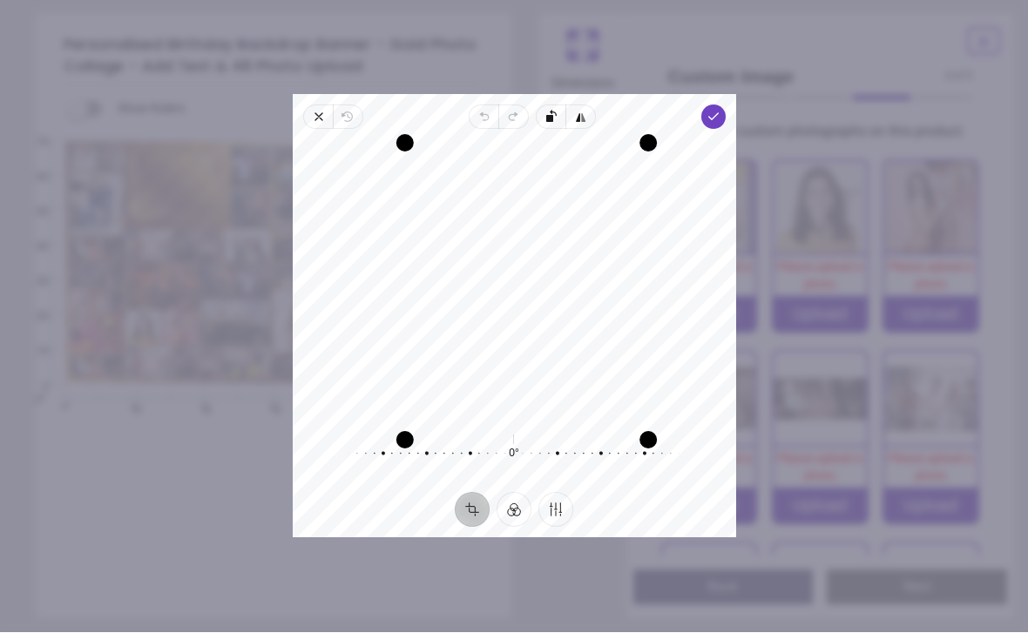
click at [725, 105] on span "Done" at bounding box center [712, 117] width 24 height 24
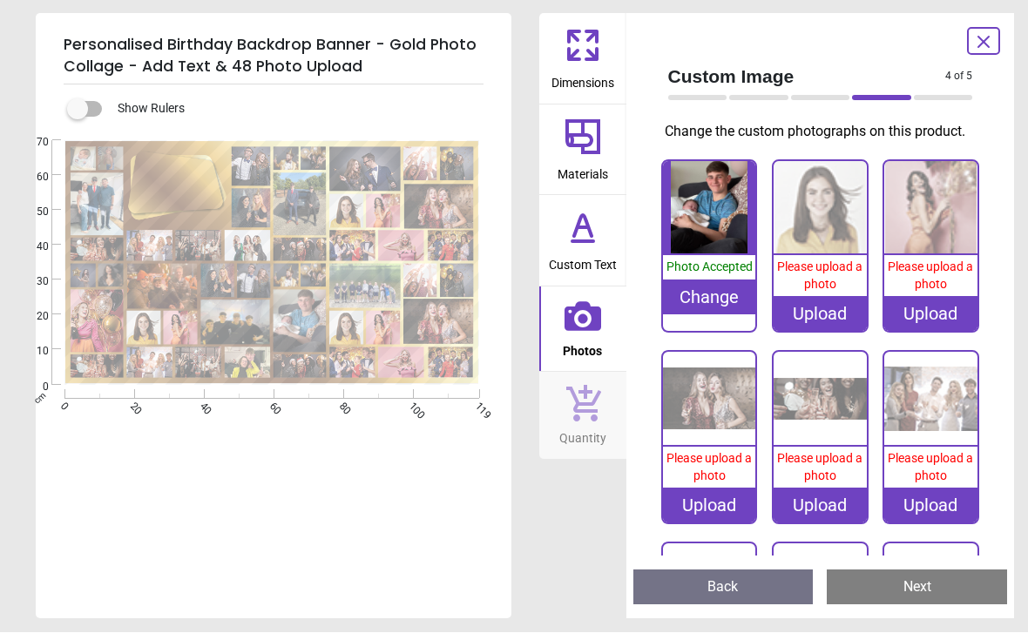
click at [439, 207] on image at bounding box center [438, 207] width 69 height 44
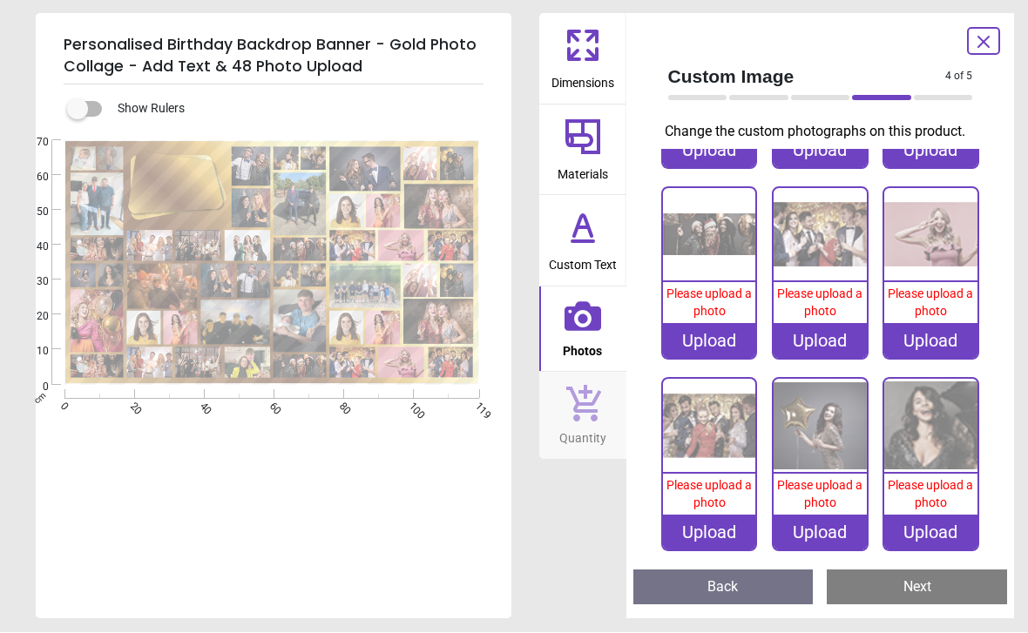
scroll to position [770, 0]
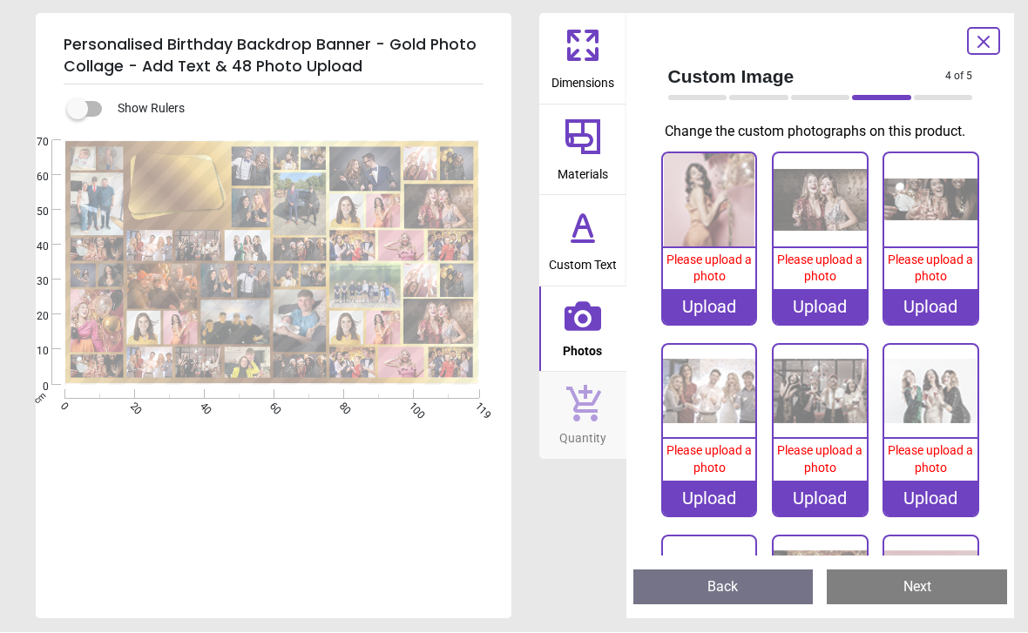
click at [833, 294] on div "Upload" at bounding box center [819, 307] width 93 height 35
